Goal: Transaction & Acquisition: Purchase product/service

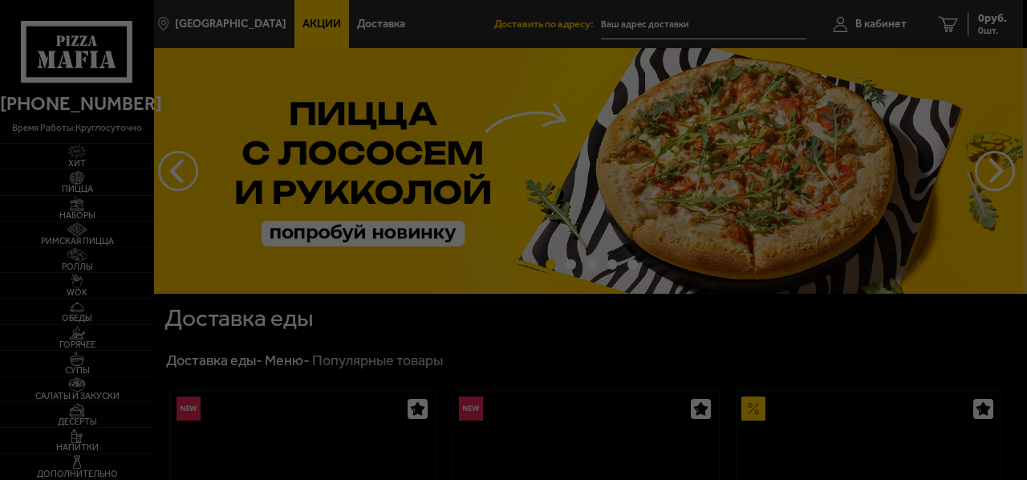
type input "[STREET_ADDRESS]"
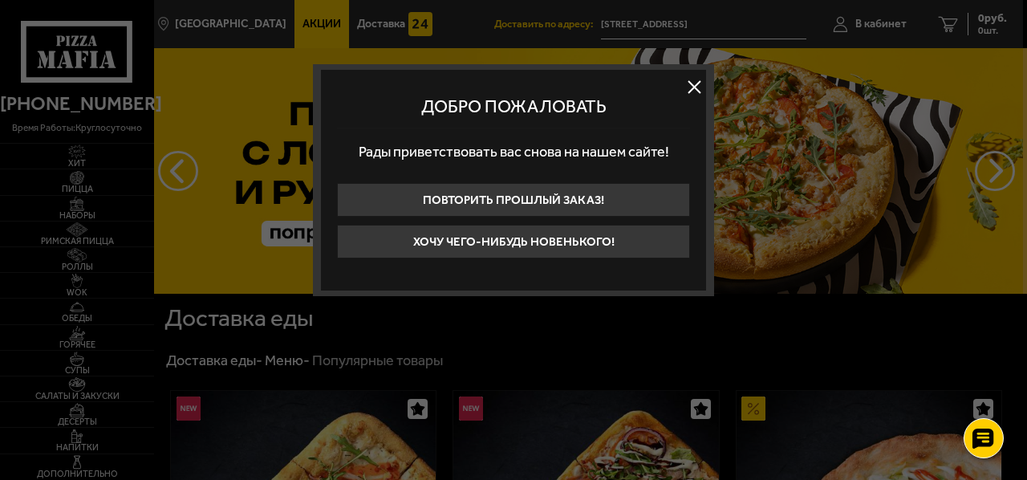
click at [699, 94] on button at bounding box center [694, 87] width 24 height 24
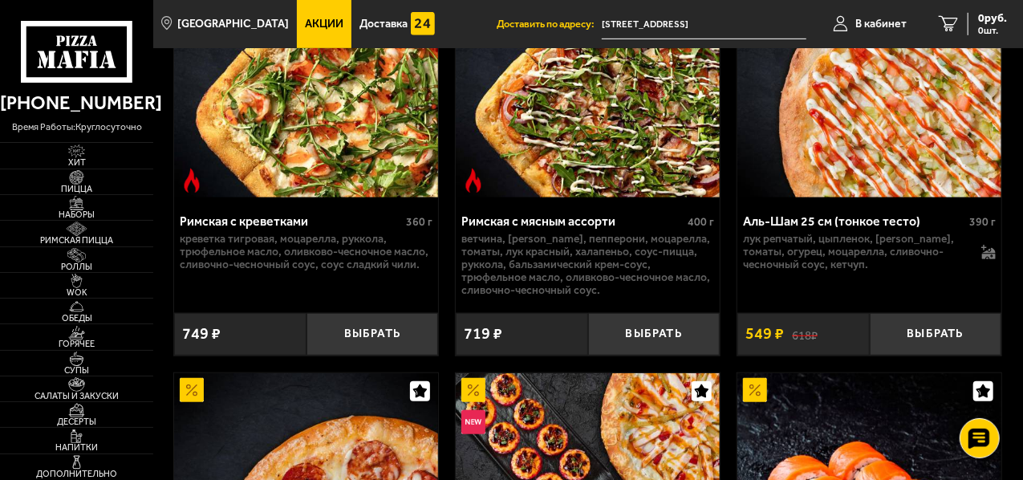
scroll to position [481, 0]
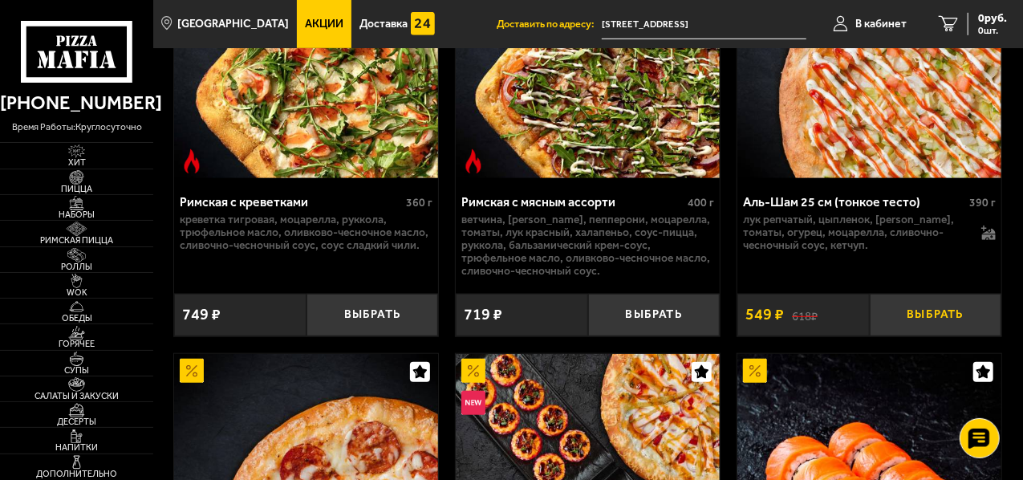
click at [918, 315] on button "Выбрать" at bounding box center [936, 315] width 132 height 43
click at [983, 26] on span "1 шт." at bounding box center [986, 31] width 42 height 10
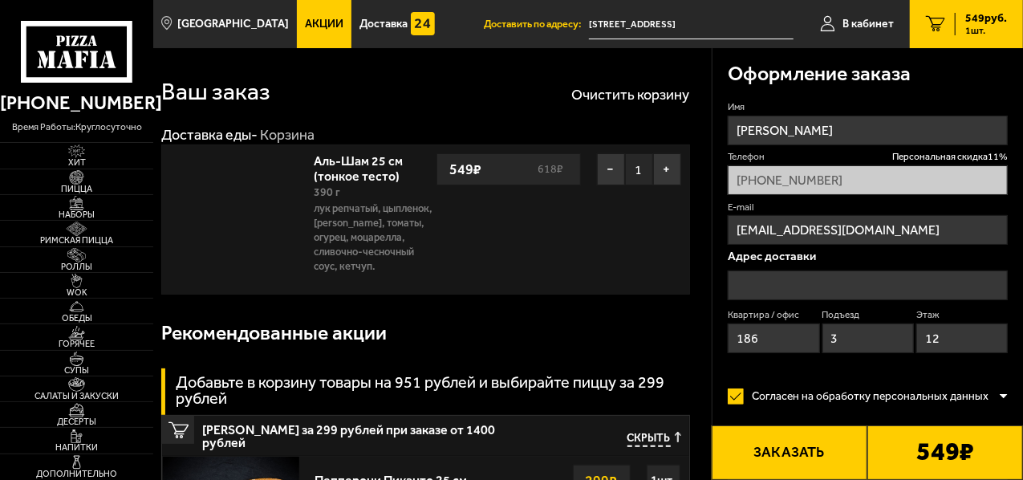
type input "[STREET_ADDRESS]"
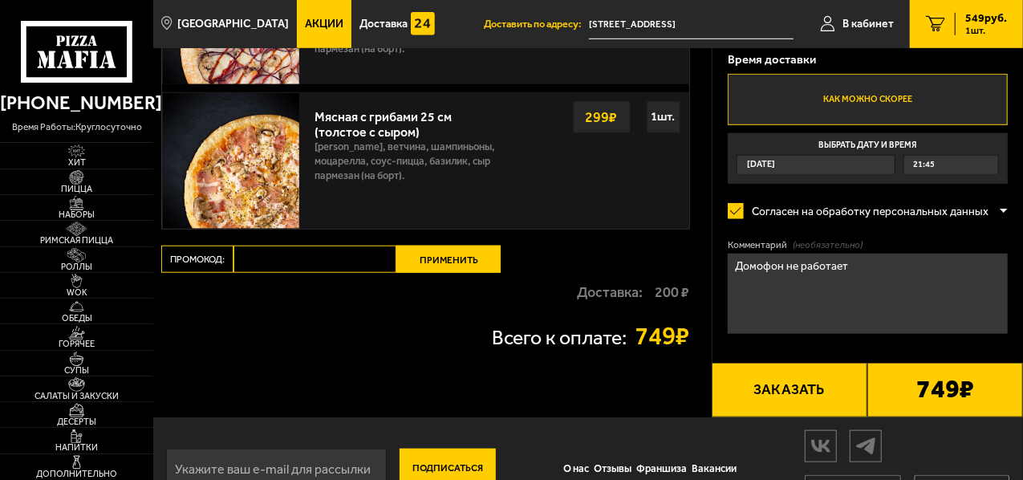
scroll to position [670, 0]
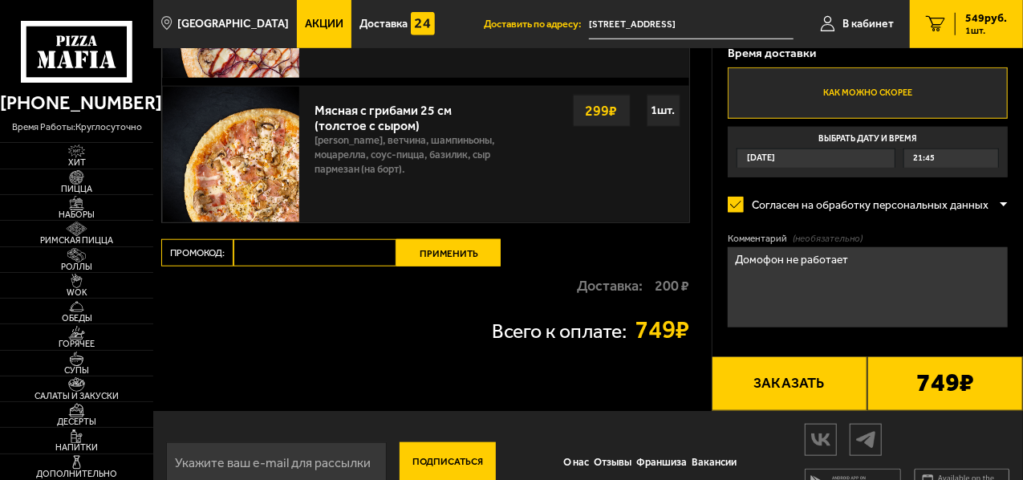
drag, startPoint x: 855, startPoint y: 254, endPoint x: 749, endPoint y: 255, distance: 105.9
click at [749, 255] on textarea "Домофон не работает" at bounding box center [868, 287] width 280 height 80
type textarea "Д"
click at [713, 229] on div "Оформление заказа Имя [PERSON_NAME] скидка 11 % [PHONE_NUMBER] E-mail [EMAIL_AD…" at bounding box center [868, 68] width 311 height 684
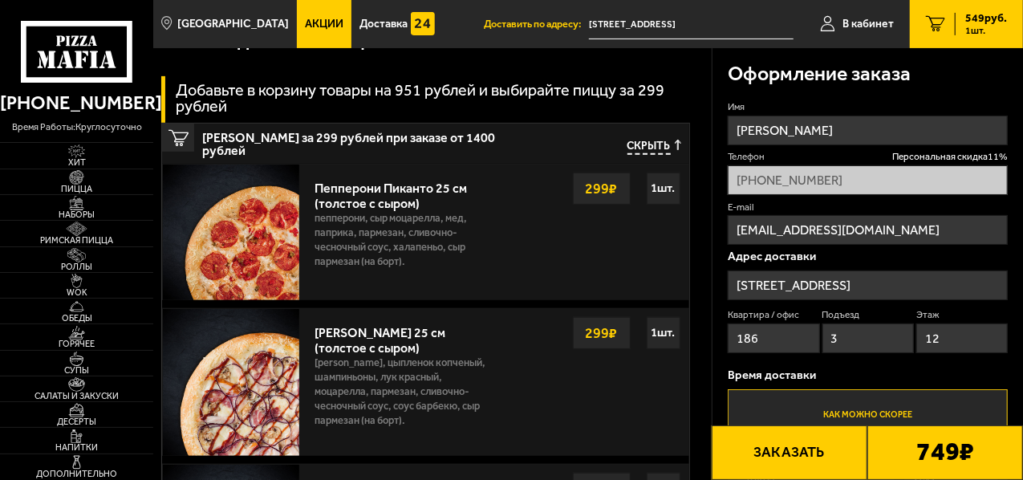
scroll to position [291, 0]
click at [927, 153] on span "Персональная скидка 11 %" at bounding box center [950, 157] width 116 height 14
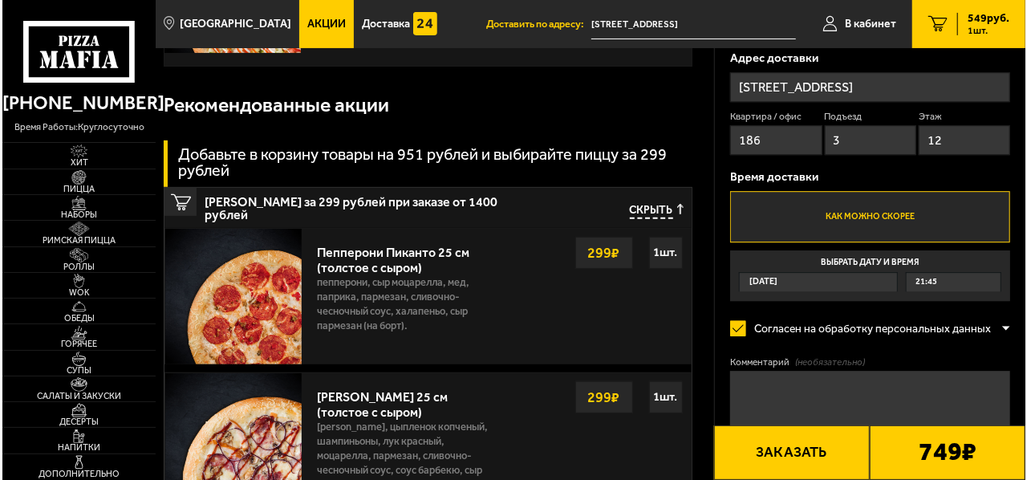
scroll to position [229, 0]
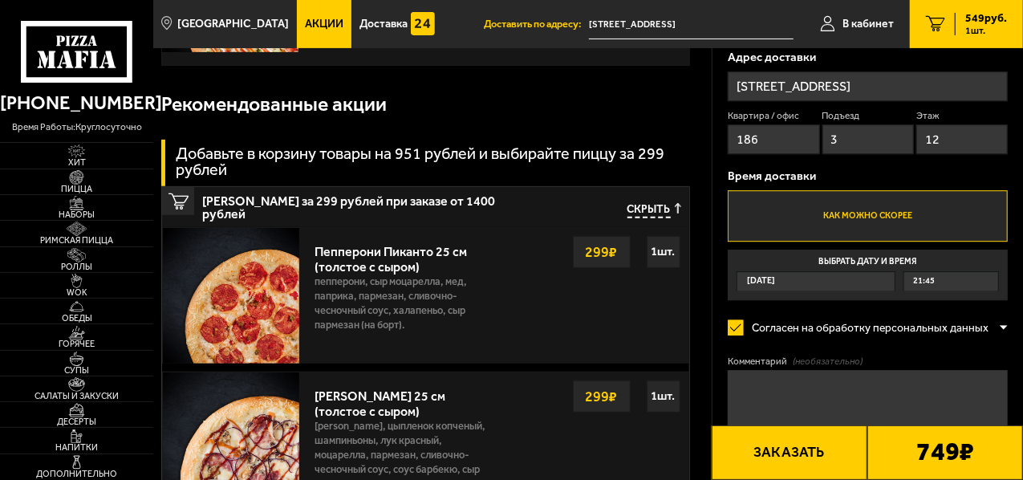
click at [778, 444] on button "Заказать" at bounding box center [790, 452] width 156 height 55
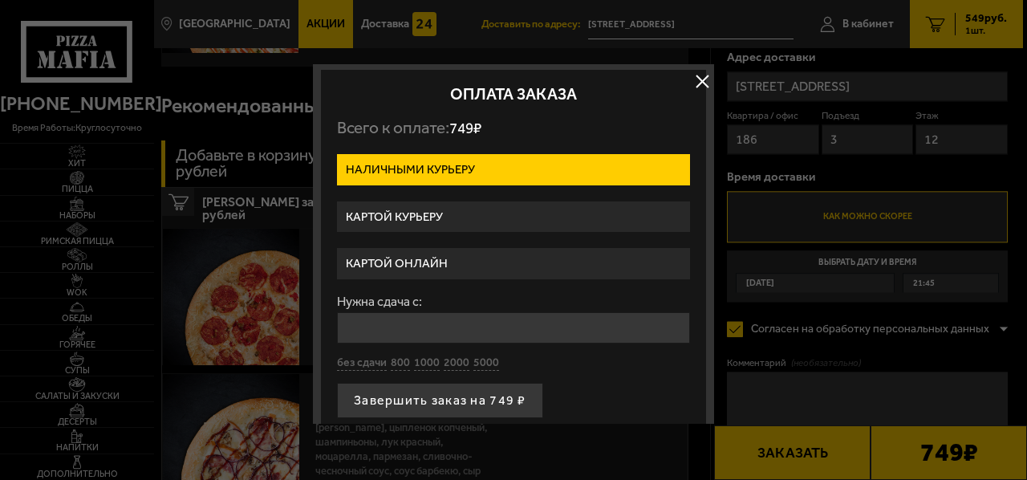
click at [477, 217] on label "Картой курьеру" at bounding box center [513, 216] width 353 height 31
click at [0, 0] on input "Картой курьеру" at bounding box center [0, 0] width 0 height 0
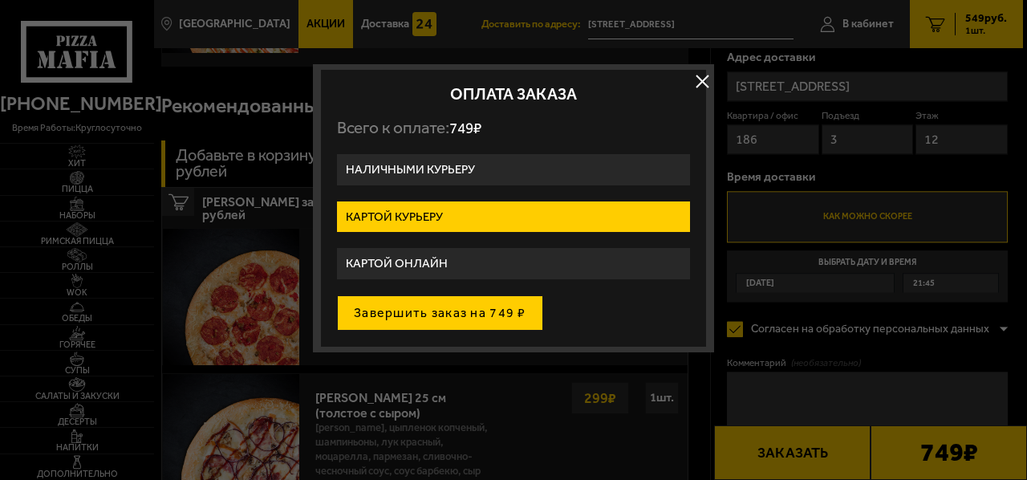
click at [509, 310] on button "Завершить заказ на 749 ₽" at bounding box center [440, 312] width 206 height 35
